Goal: Task Accomplishment & Management: Manage account settings

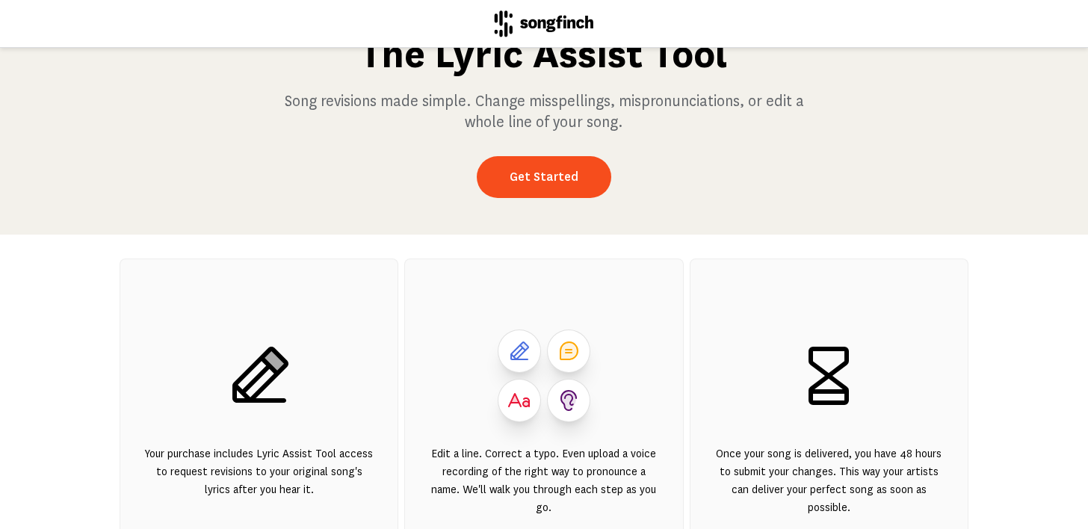
scroll to position [78, 0]
click at [545, 174] on link "Get Started" at bounding box center [544, 177] width 134 height 42
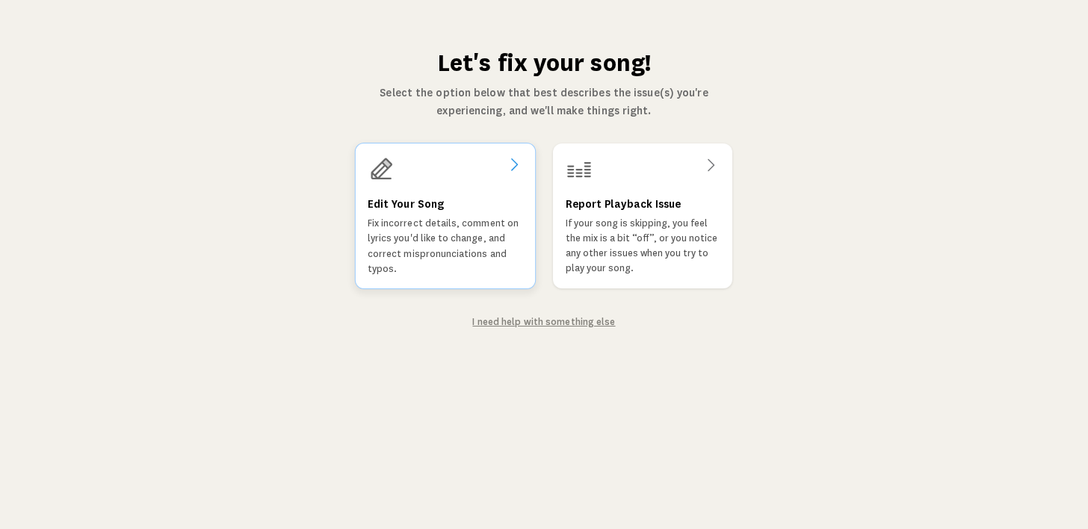
click at [466, 214] on div "Edit Your Song Fix incorrect details, comment on lyrics you'd like to change, a…" at bounding box center [445, 235] width 155 height 81
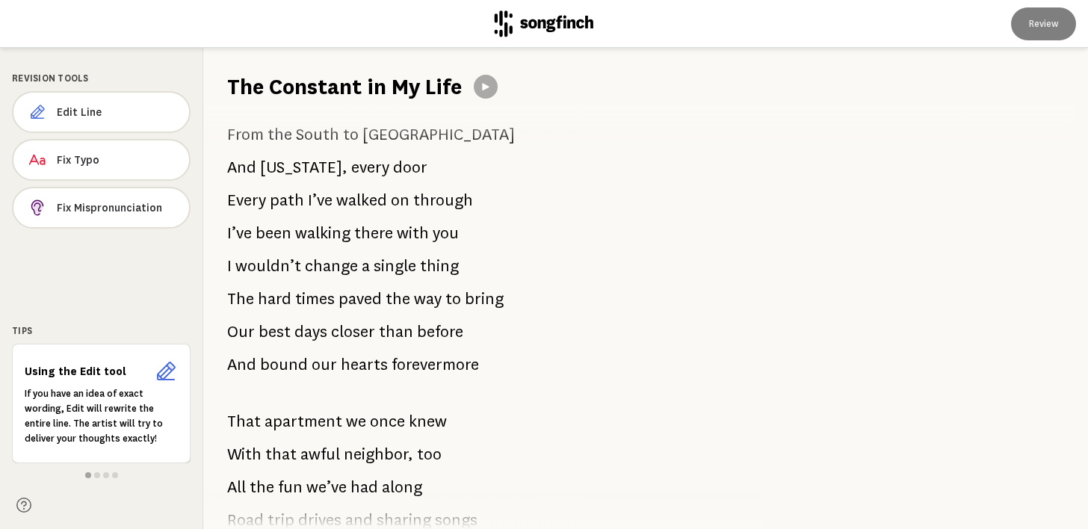
scroll to position [940, 0]
click at [131, 210] on span "Fix Mispronunciation" at bounding box center [117, 207] width 120 height 15
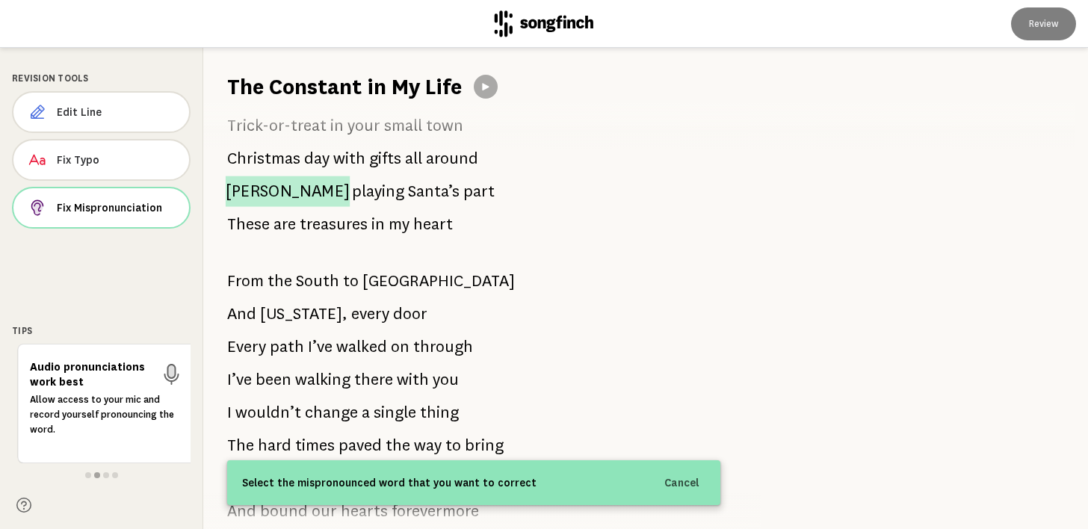
scroll to position [1389, 0]
click at [248, 196] on span "[PERSON_NAME]" at bounding box center [288, 192] width 130 height 32
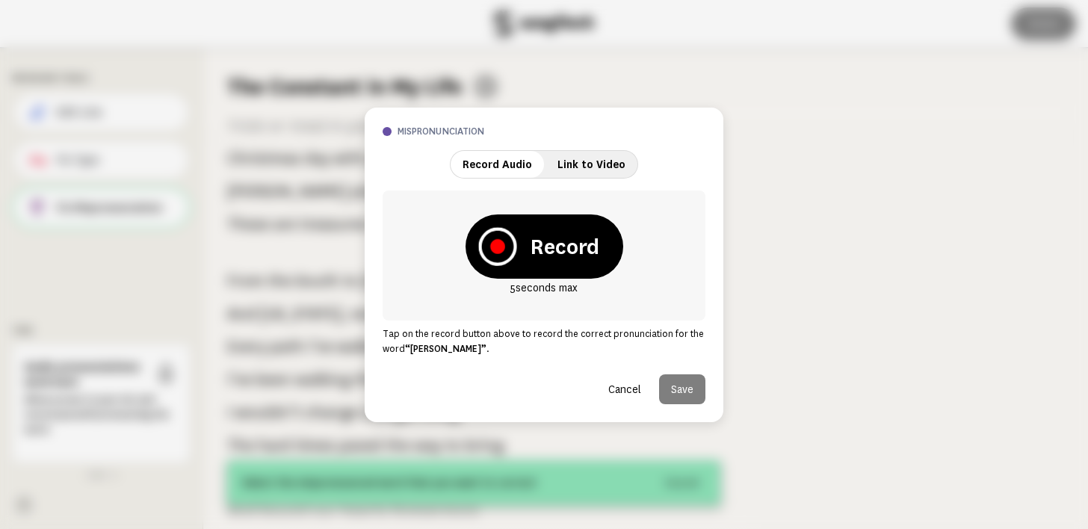
click at [498, 244] on icon at bounding box center [497, 246] width 15 height 15
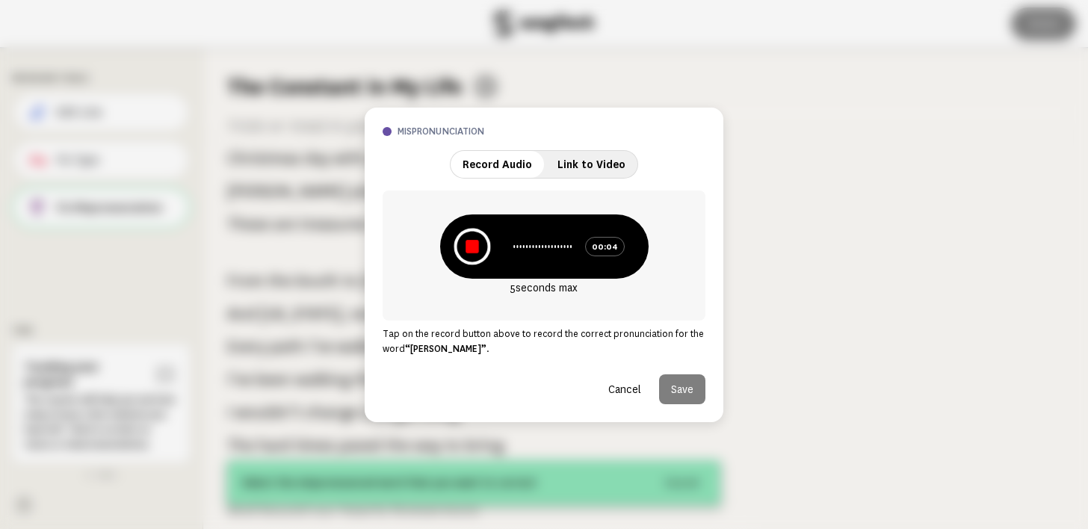
click at [474, 244] on icon at bounding box center [471, 246] width 13 height 13
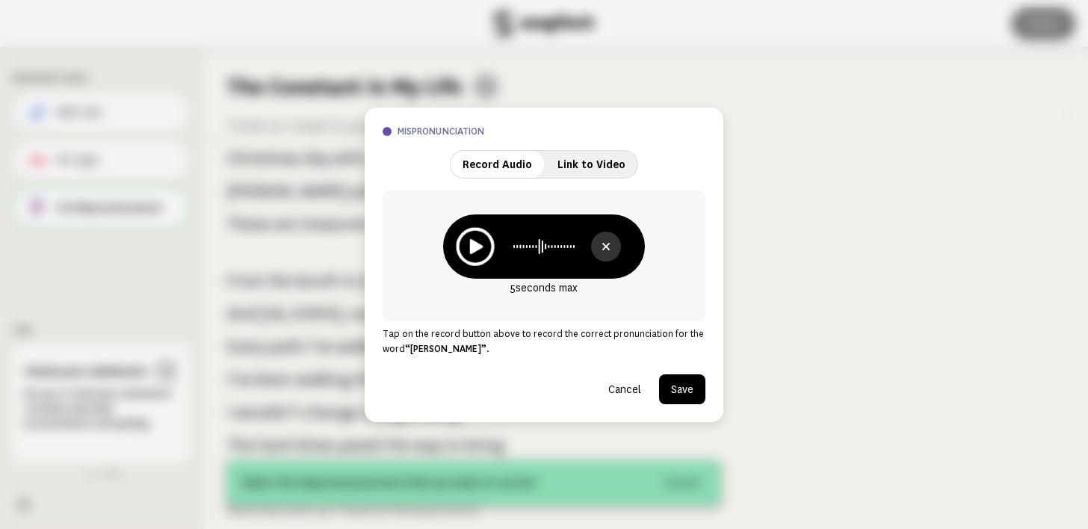
click at [474, 243] on icon at bounding box center [476, 245] width 13 height 15
click at [541, 247] on icon at bounding box center [543, 247] width 72 height 18
drag, startPoint x: 680, startPoint y: 385, endPoint x: 657, endPoint y: 384, distance: 23.2
click at [680, 385] on button "Save" at bounding box center [682, 389] width 46 height 30
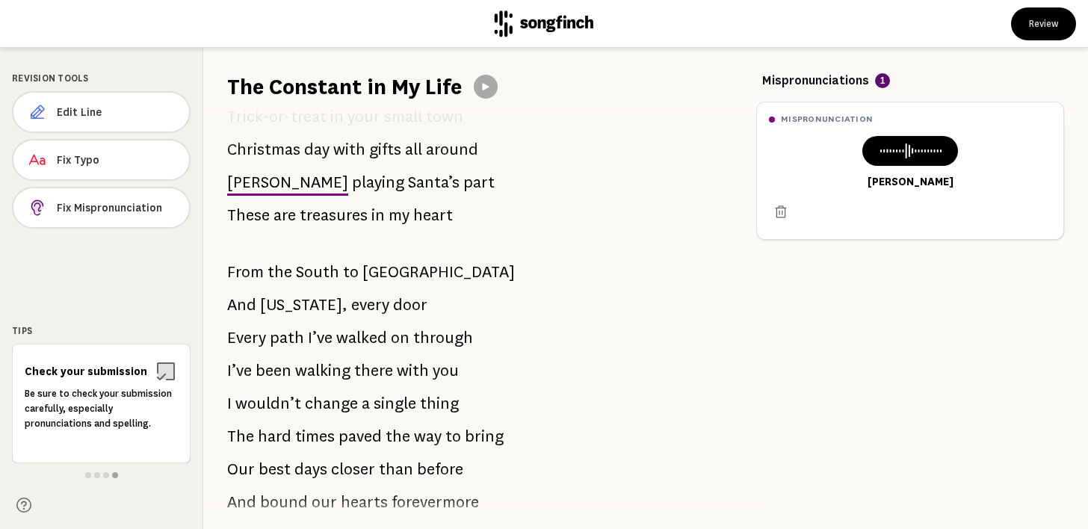
scroll to position [1472, 0]
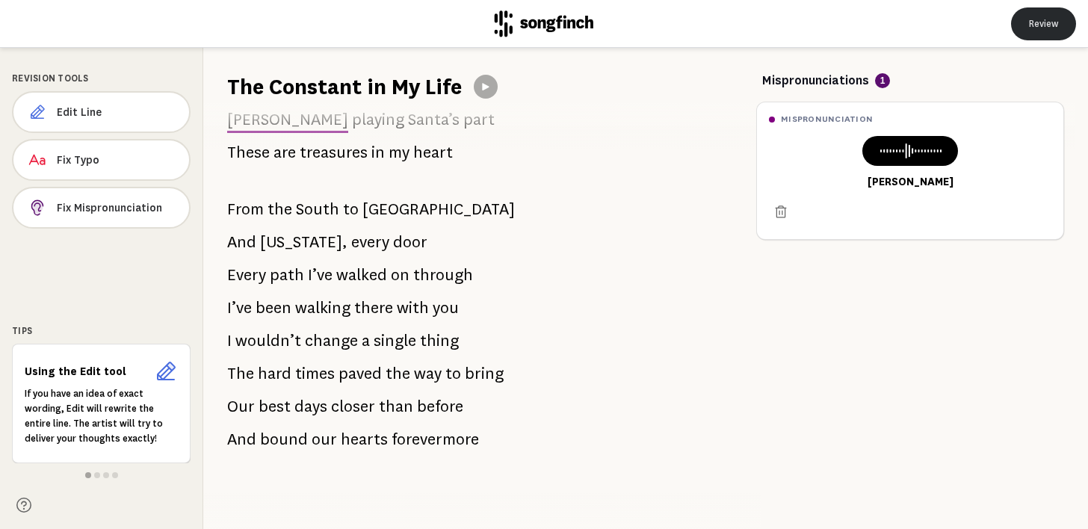
click at [1037, 20] on button "Review" at bounding box center [1043, 23] width 65 height 33
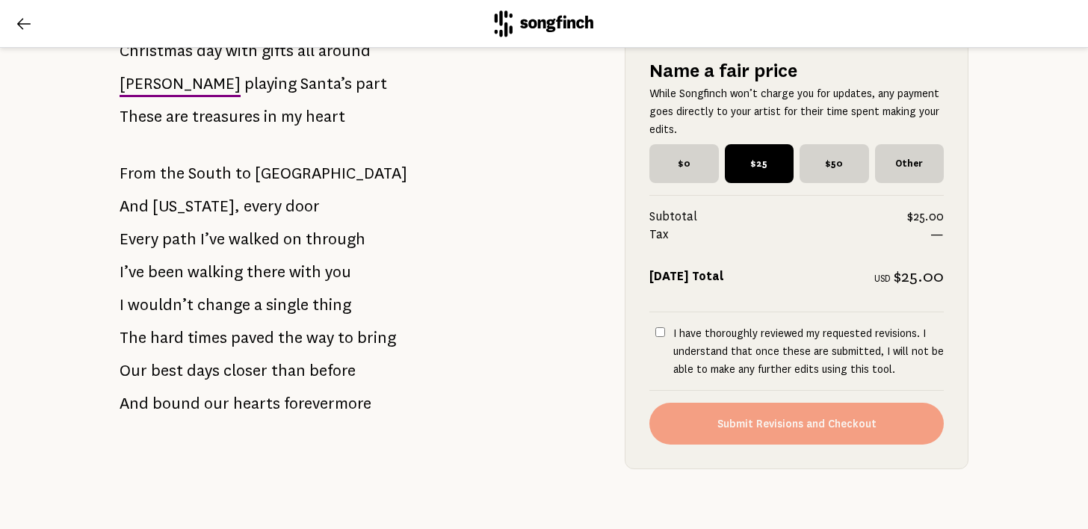
scroll to position [1640, 0]
click at [655, 337] on input "I have thoroughly reviewed my requested revisions. I understand that once these…" at bounding box center [660, 332] width 10 height 10
checkbox input "true"
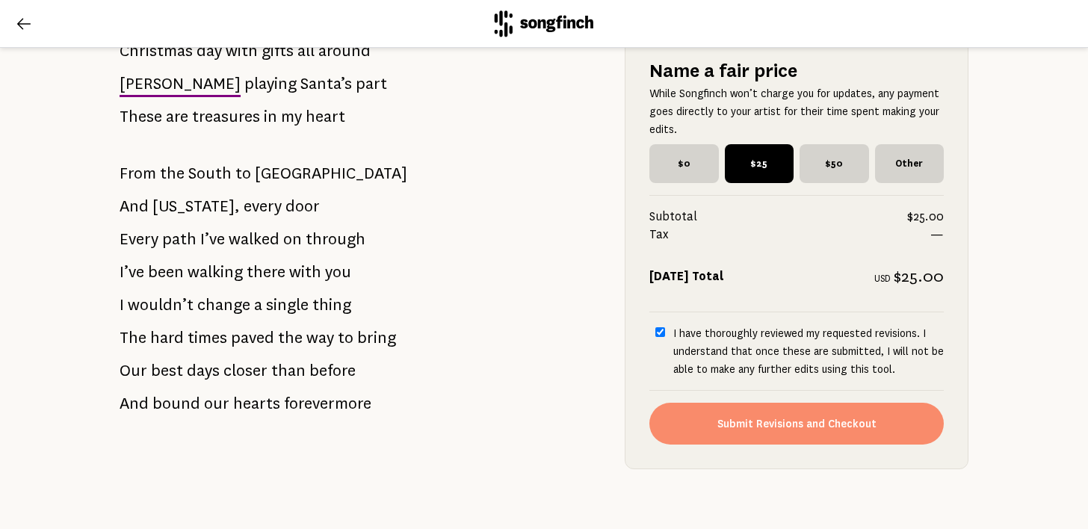
click at [770, 435] on button "Submit Revisions and Checkout" at bounding box center [796, 424] width 294 height 42
